Goal: Check status

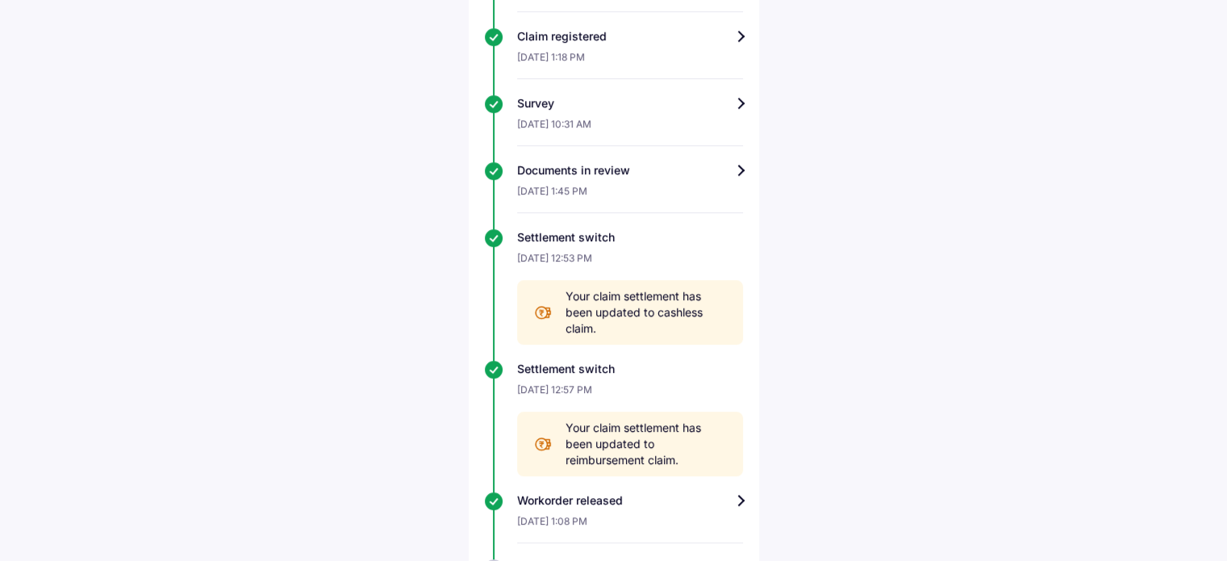
scroll to position [1049, 0]
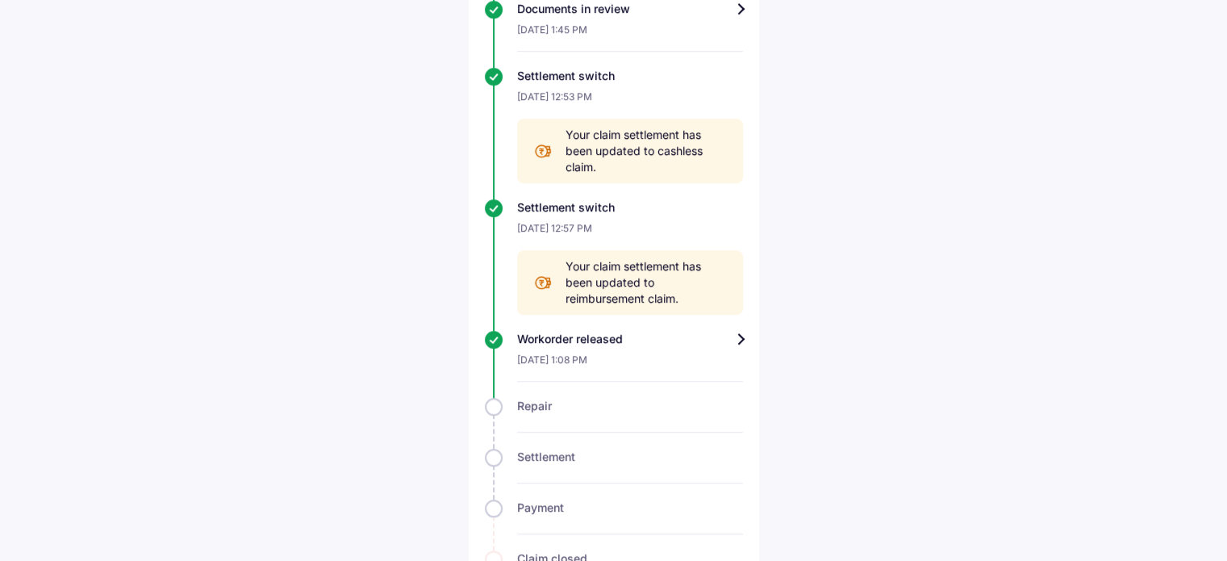
click at [742, 338] on div "Workorder released" at bounding box center [630, 339] width 226 height 16
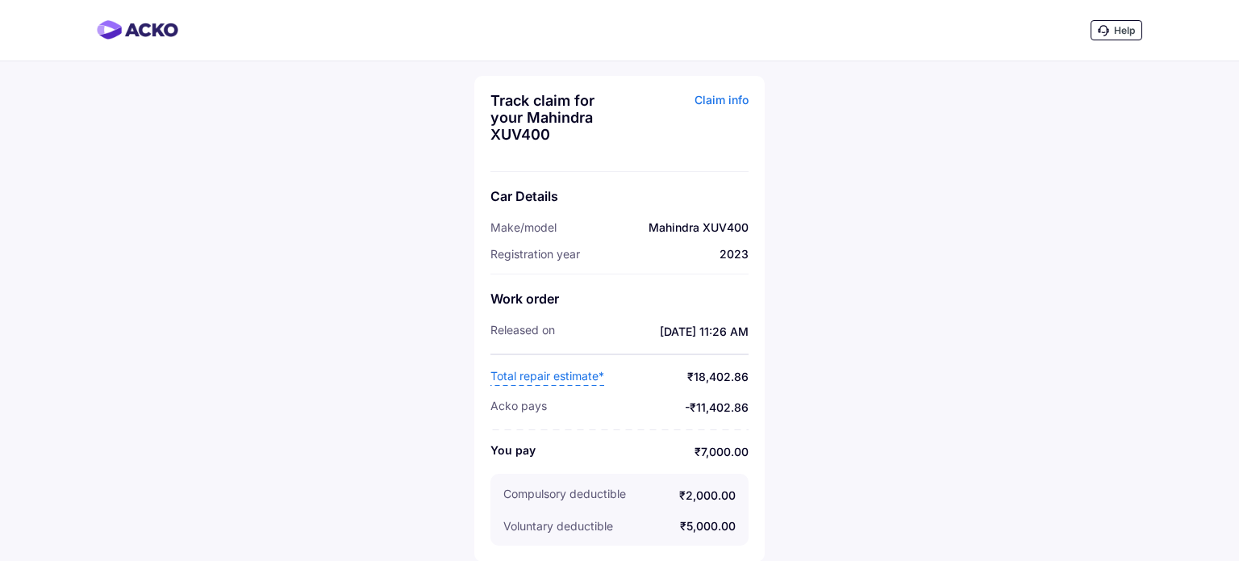
click at [562, 375] on span "Total repair estimate*" at bounding box center [548, 377] width 114 height 18
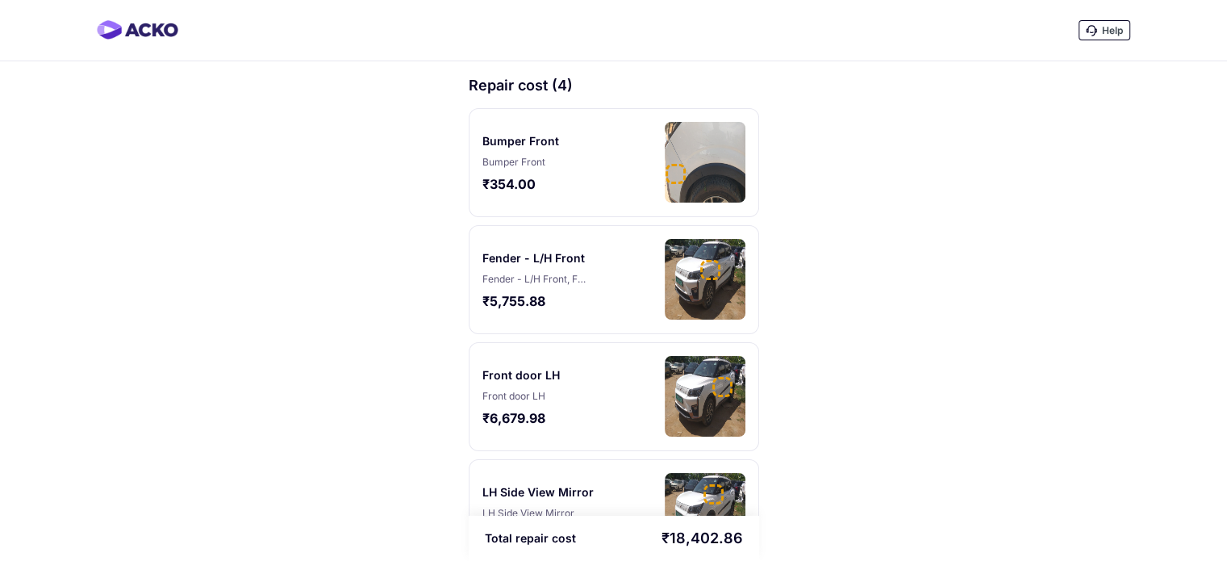
click at [533, 90] on div "Repair cost (4)" at bounding box center [614, 85] width 290 height 19
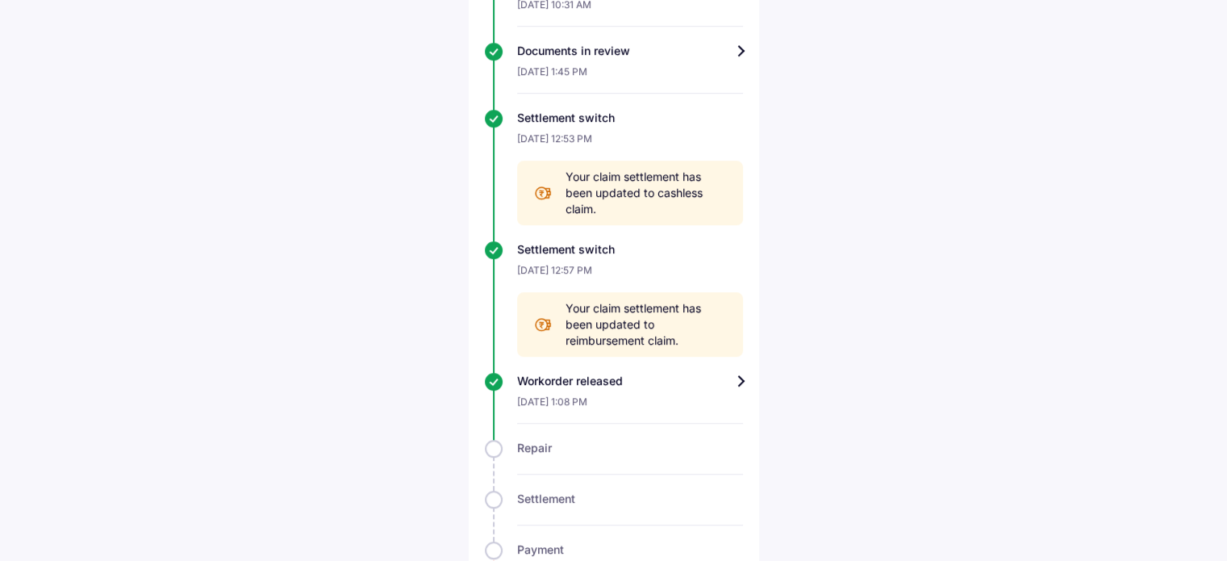
scroll to position [968, 0]
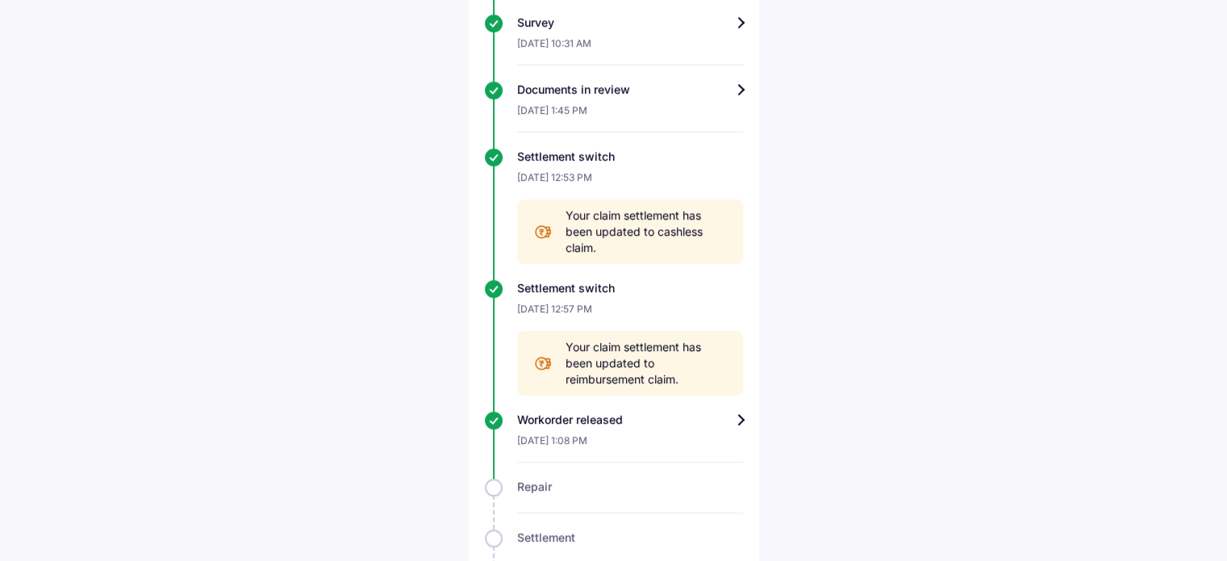
click at [729, 422] on div "Workorder released" at bounding box center [630, 420] width 226 height 16
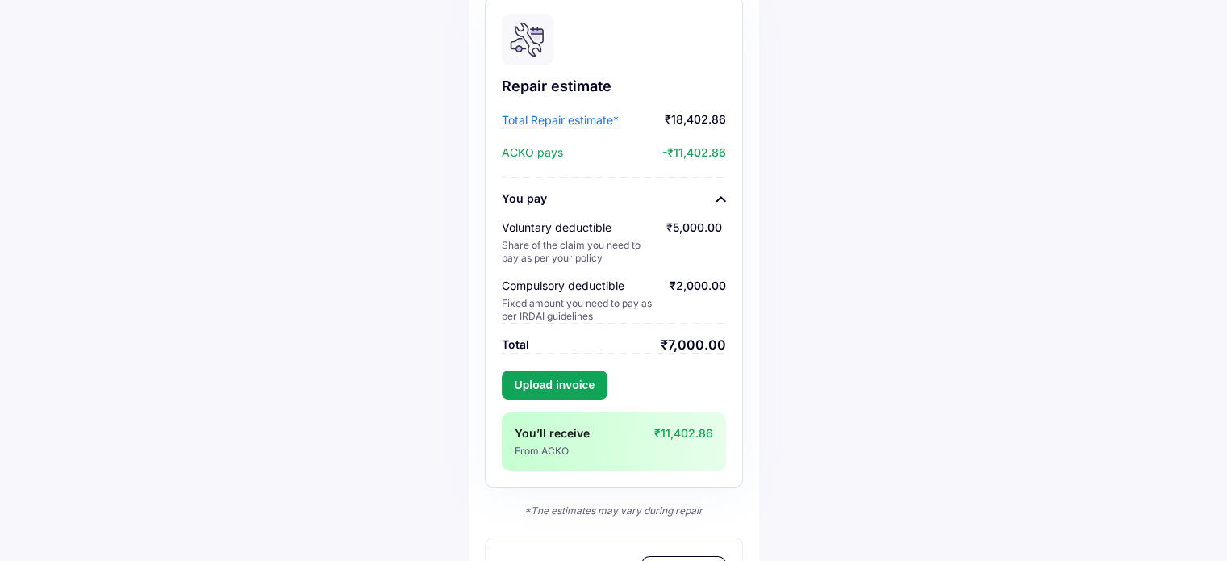
scroll to position [135, 0]
